Goal: Information Seeking & Learning: Learn about a topic

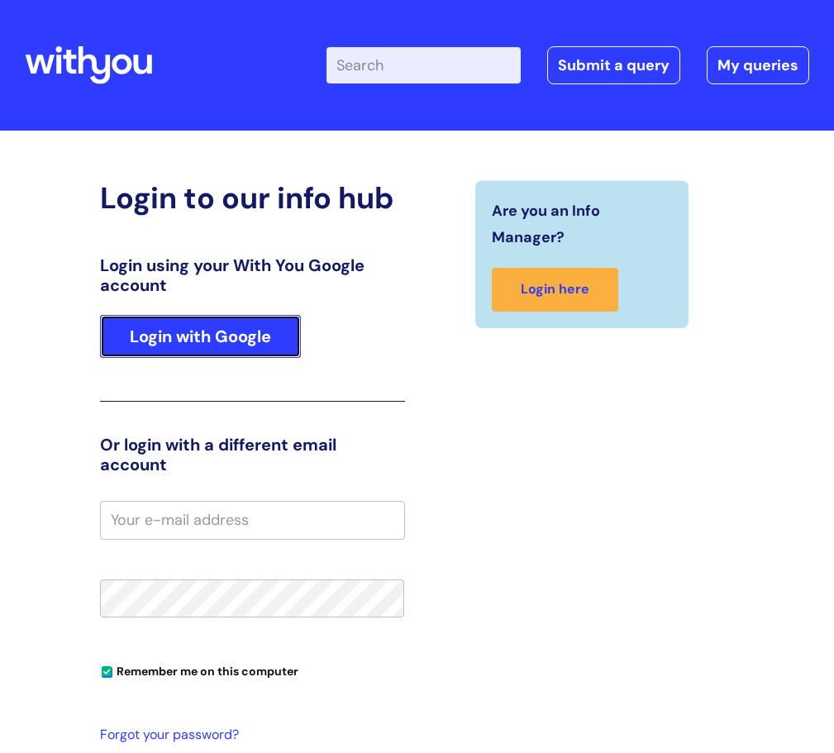
click at [239, 326] on link "Login with Google" at bounding box center [200, 336] width 201 height 43
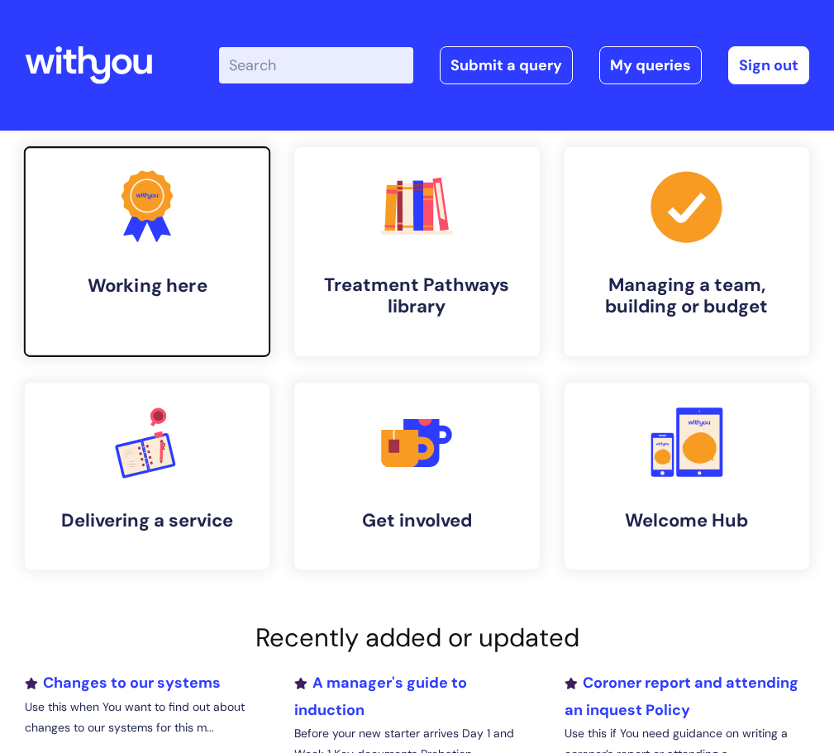
click at [239, 326] on link ".cls-1{fill:#f89b22;}.cls-1,.cls-2,.cls-3{stroke-width:0px;}.cls-2{fill:#2d3cff…" at bounding box center [147, 251] width 249 height 212
